Goal: Information Seeking & Learning: Learn about a topic

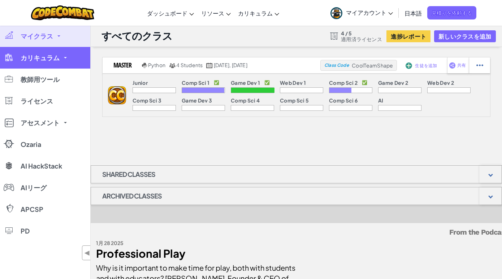
click at [42, 61] on span "カリキュラム" at bounding box center [40, 57] width 39 height 6
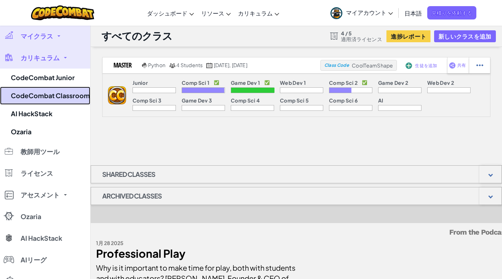
click at [46, 101] on link "CodeCombat Classroom" at bounding box center [45, 96] width 90 height 18
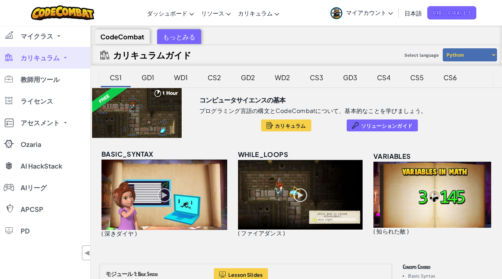
click at [213, 77] on div "CS2" at bounding box center [214, 77] width 28 height 17
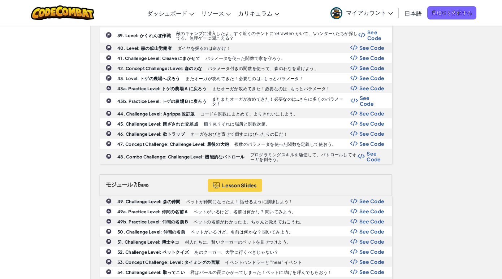
scroll to position [760, 0]
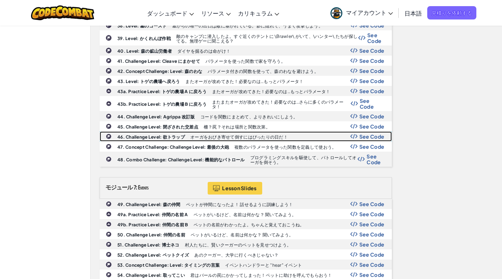
click at [171, 137] on b "46. Challenge Level: 欲トラップ" at bounding box center [150, 136] width 67 height 5
click at [362, 137] on span "See Code" at bounding box center [371, 137] width 25 height 6
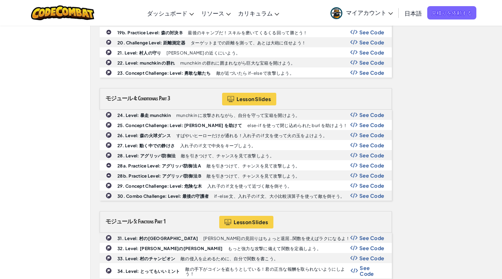
scroll to position [408, 0]
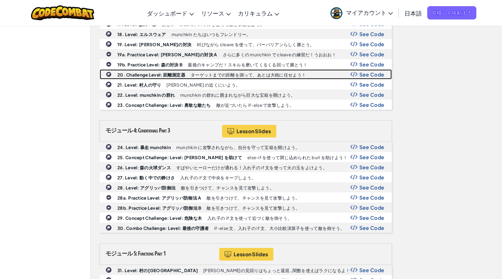
click at [371, 77] on span "See Code" at bounding box center [371, 74] width 25 height 6
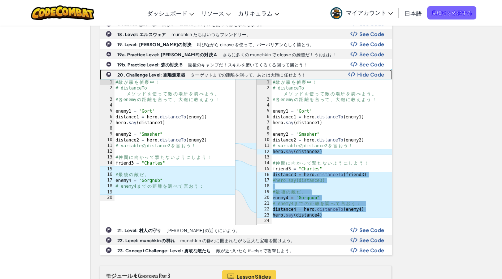
click at [364, 73] on span "Hide Code" at bounding box center [370, 74] width 27 height 6
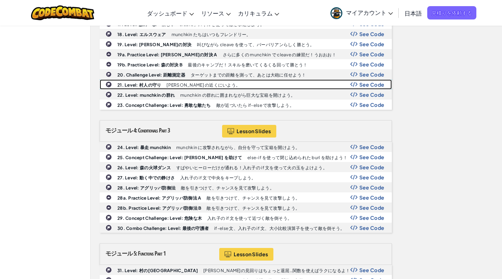
click at [364, 84] on span "See Code" at bounding box center [371, 85] width 25 height 6
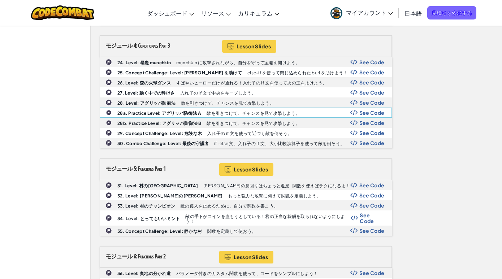
scroll to position [578, 0]
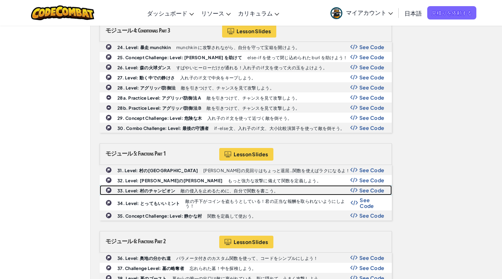
click at [362, 189] on span "See Code" at bounding box center [371, 190] width 25 height 6
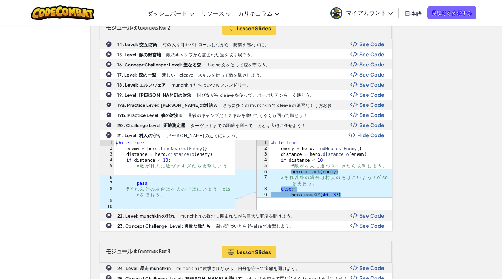
scroll to position [369, 0]
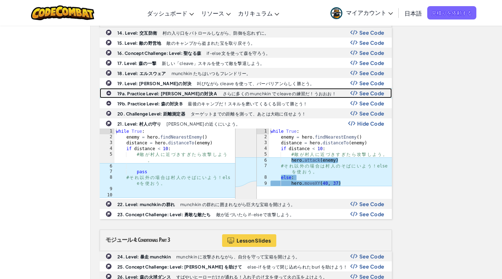
click at [366, 94] on span "See Code" at bounding box center [371, 93] width 25 height 6
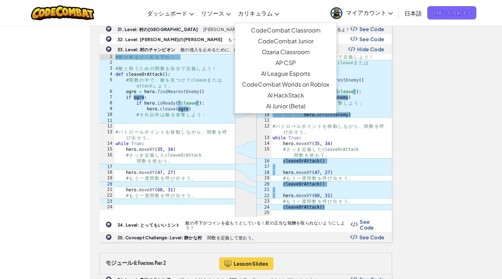
scroll to position [808, 0]
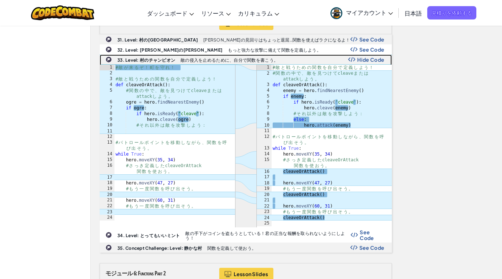
click at [361, 59] on span "Hide Code" at bounding box center [370, 60] width 27 height 6
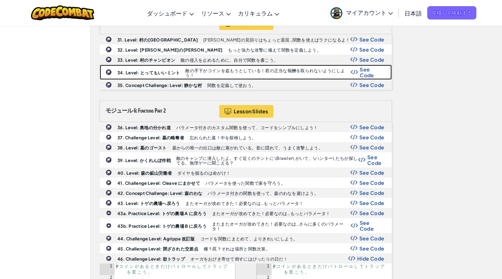
click at [283, 70] on p "敵の手下がコインを盗もうとしている！君の正当な報酬を取られないようにしよう！" at bounding box center [267, 72] width 165 height 9
click at [366, 73] on span "See Code" at bounding box center [371, 72] width 25 height 12
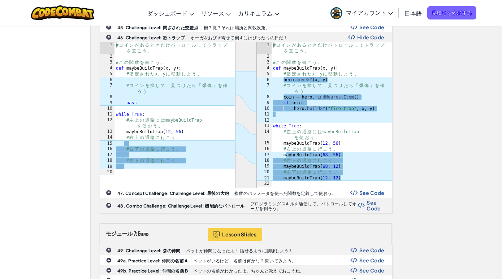
scroll to position [1173, 0]
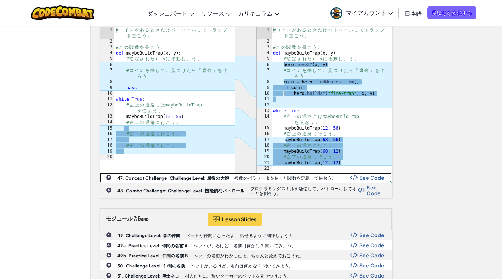
click at [363, 180] on span "See Code" at bounding box center [371, 178] width 25 height 6
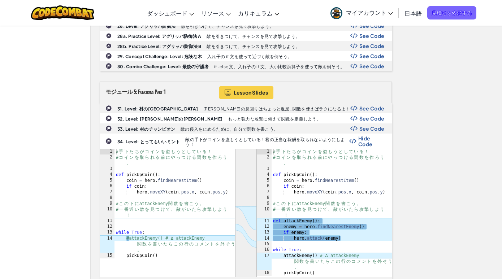
scroll to position [737, 0]
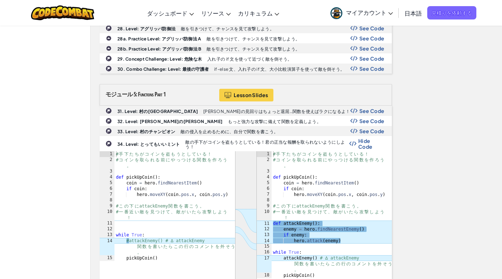
click at [43, 85] on div "マイクラス すべてのクラス Master カリキュラム CodeCombat Junior CodeCombat Classroom AI HackStack…" at bounding box center [251, 120] width 502 height 1663
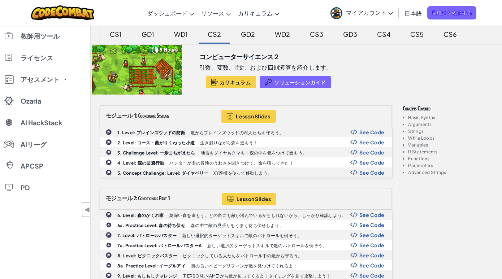
scroll to position [0, 0]
